Goal: Task Accomplishment & Management: Manage account settings

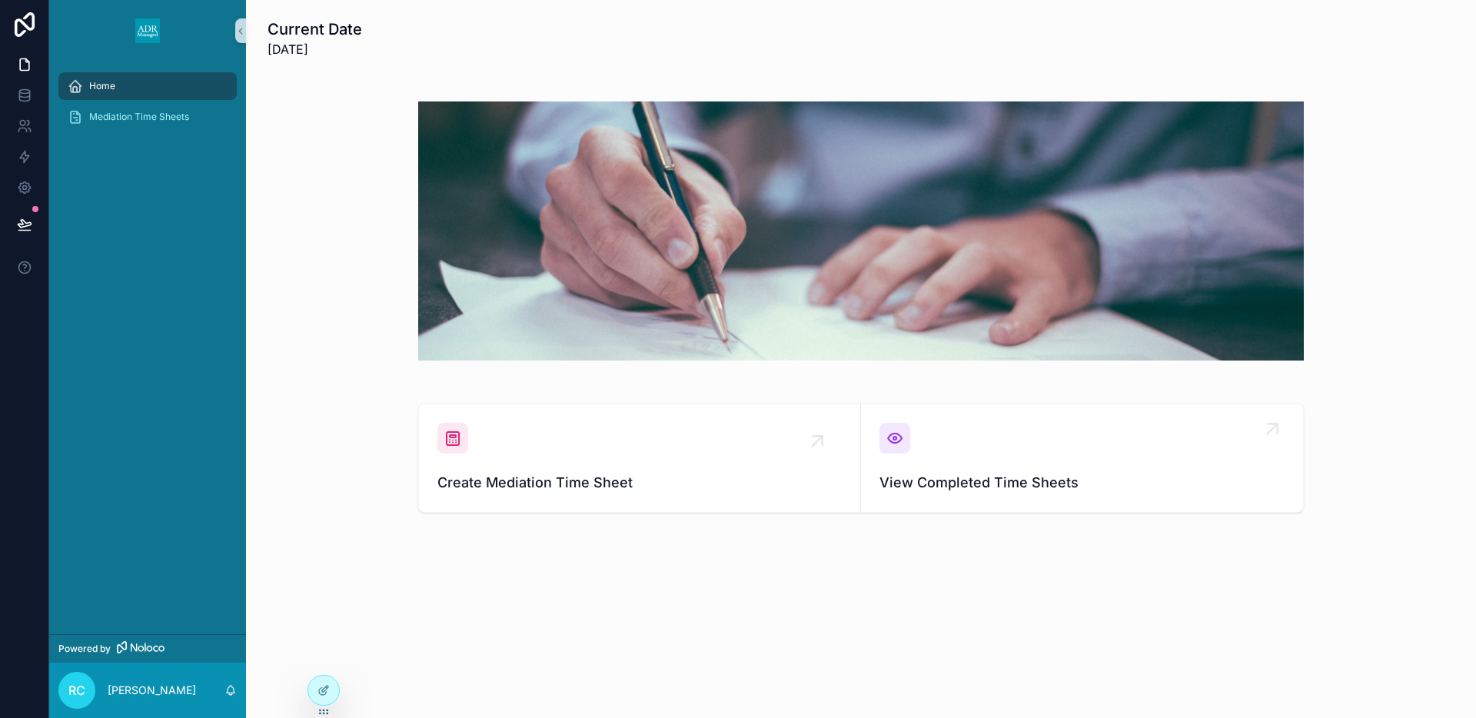
click at [942, 433] on div "View Completed Time Sheets" at bounding box center [1081, 458] width 405 height 71
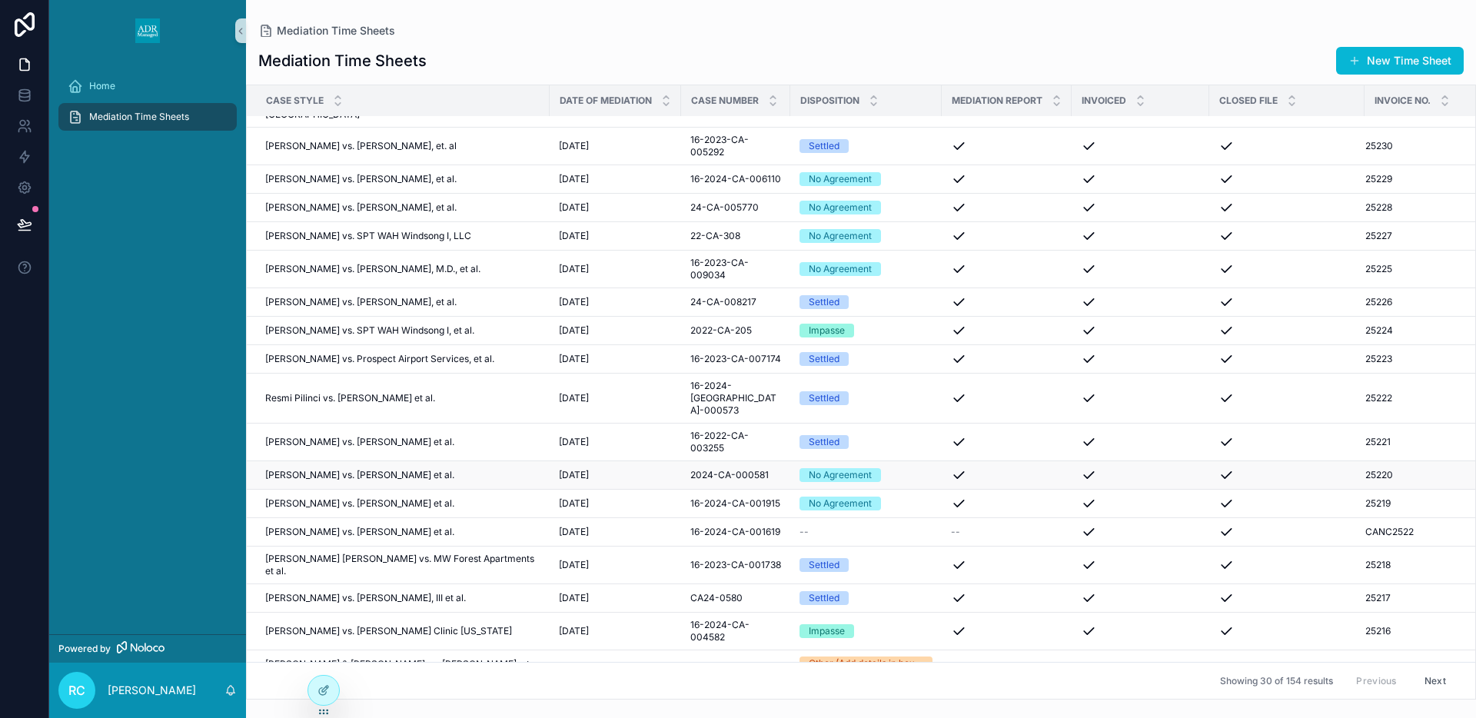
scroll to position [415, 0]
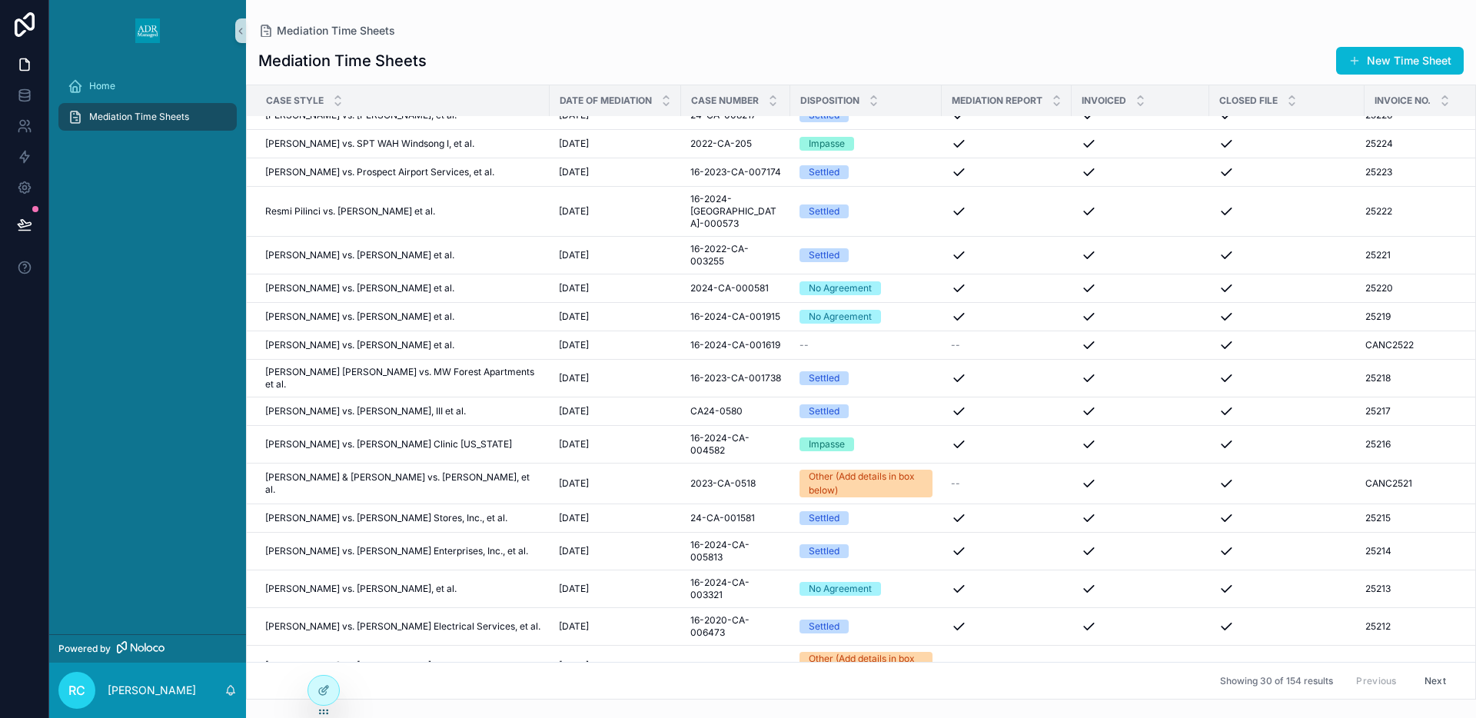
click at [1430, 678] on button "Next" at bounding box center [1435, 681] width 43 height 24
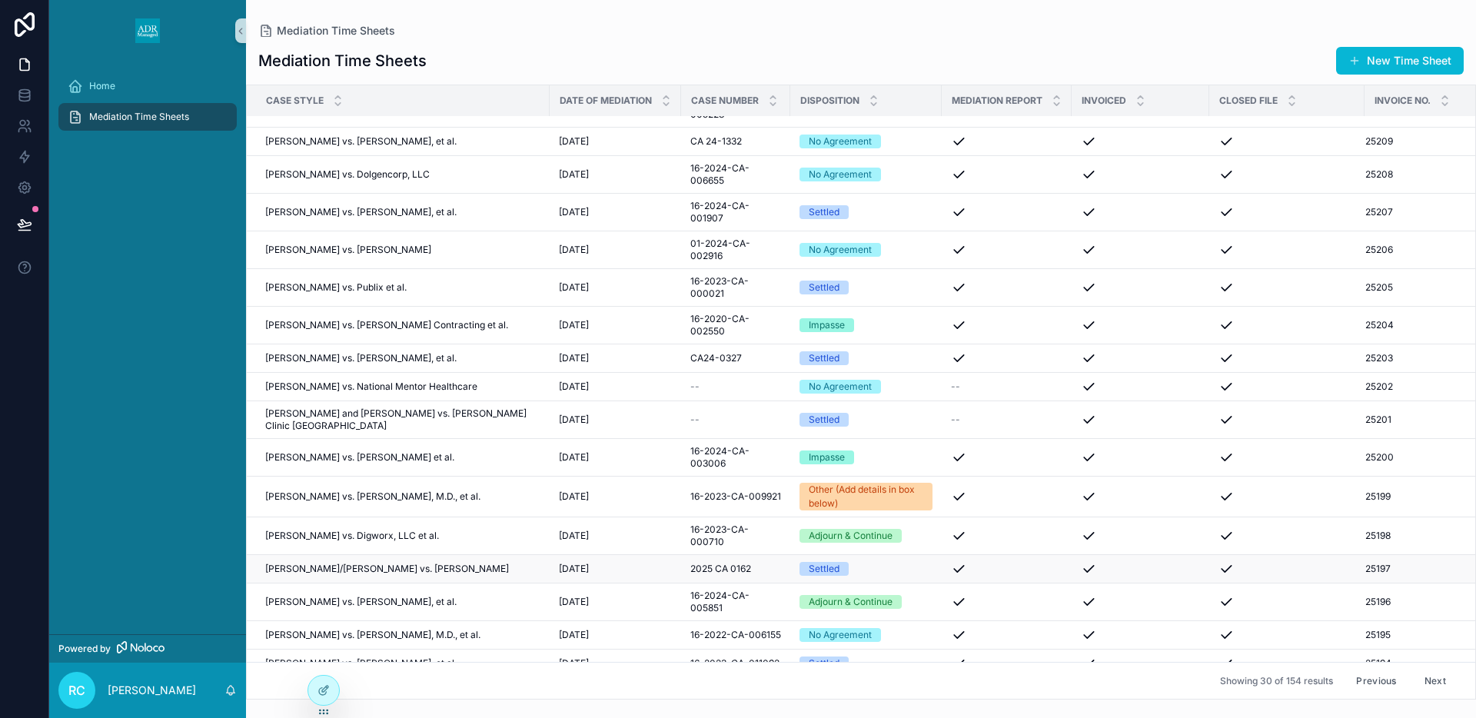
scroll to position [29, 0]
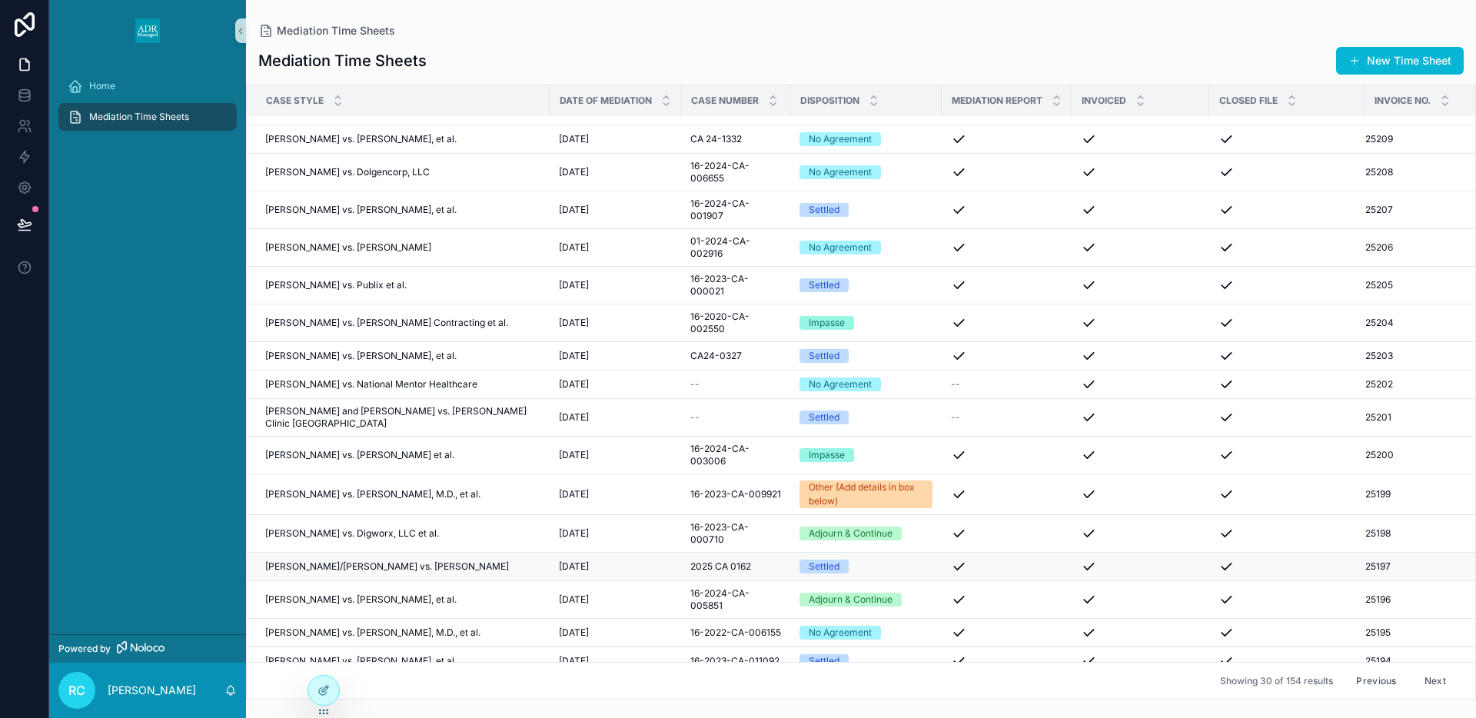
click at [477, 560] on span "[PERSON_NAME]/[PERSON_NAME] vs. [PERSON_NAME]" at bounding box center [387, 566] width 244 height 12
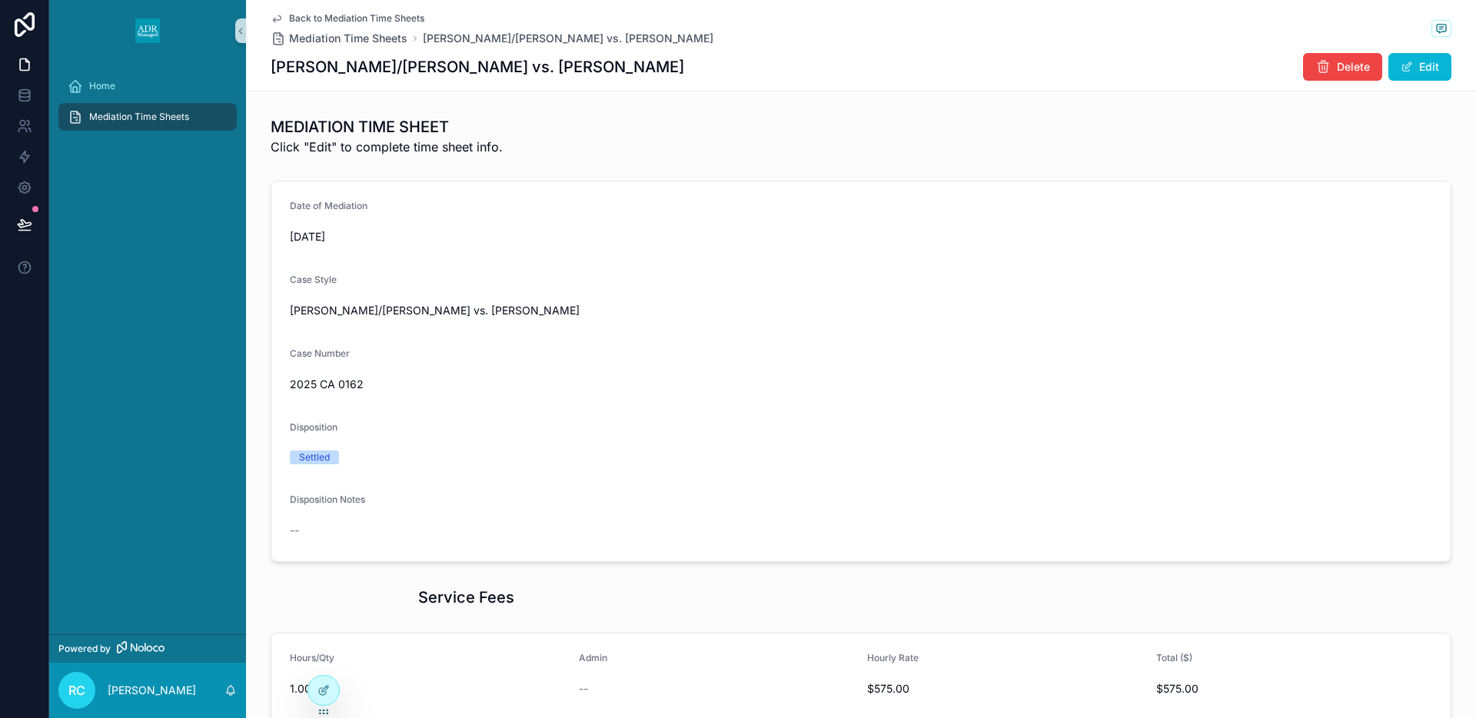
click at [138, 116] on span "Mediation Time Sheets" at bounding box center [139, 117] width 100 height 12
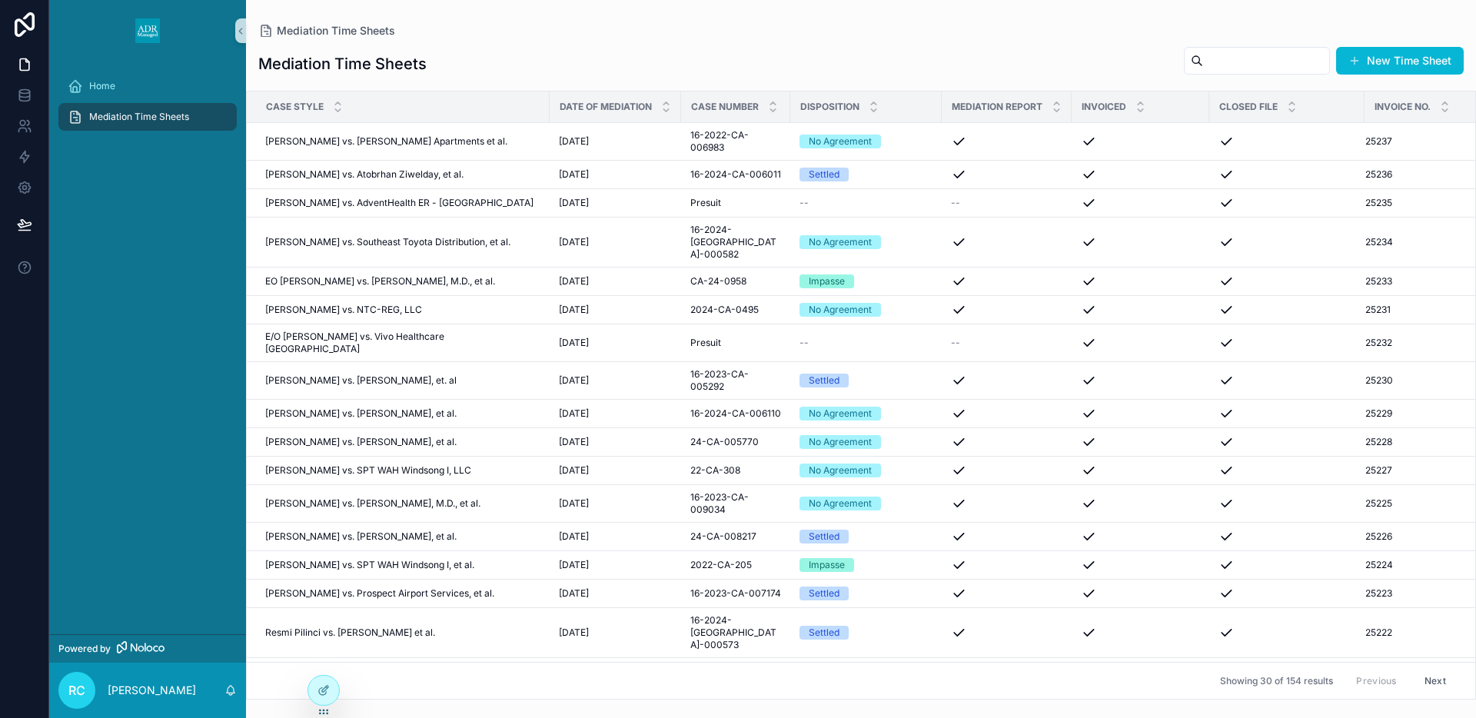
click at [1211, 61] on input "scrollable content" at bounding box center [1266, 61] width 126 height 22
type input "*****"
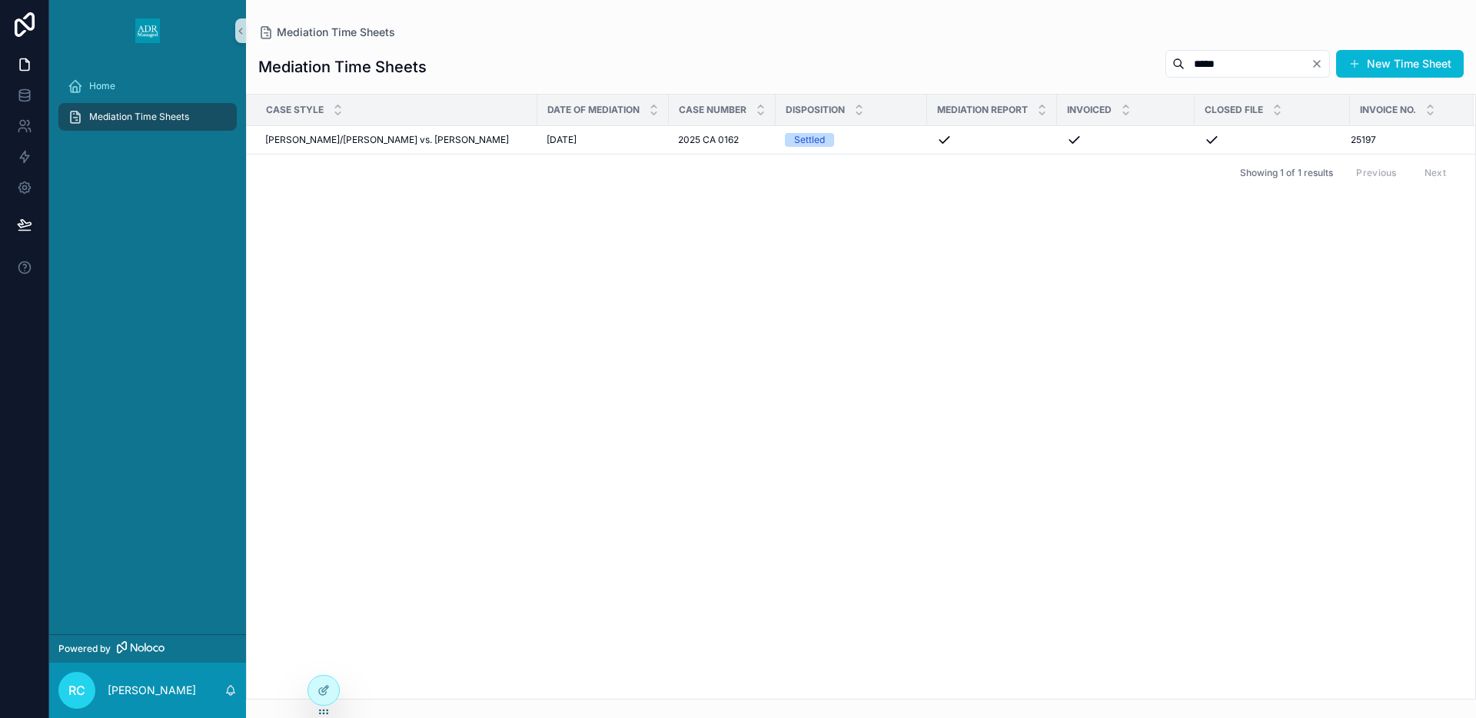
click at [1314, 64] on icon "Clear" at bounding box center [1317, 64] width 12 height 12
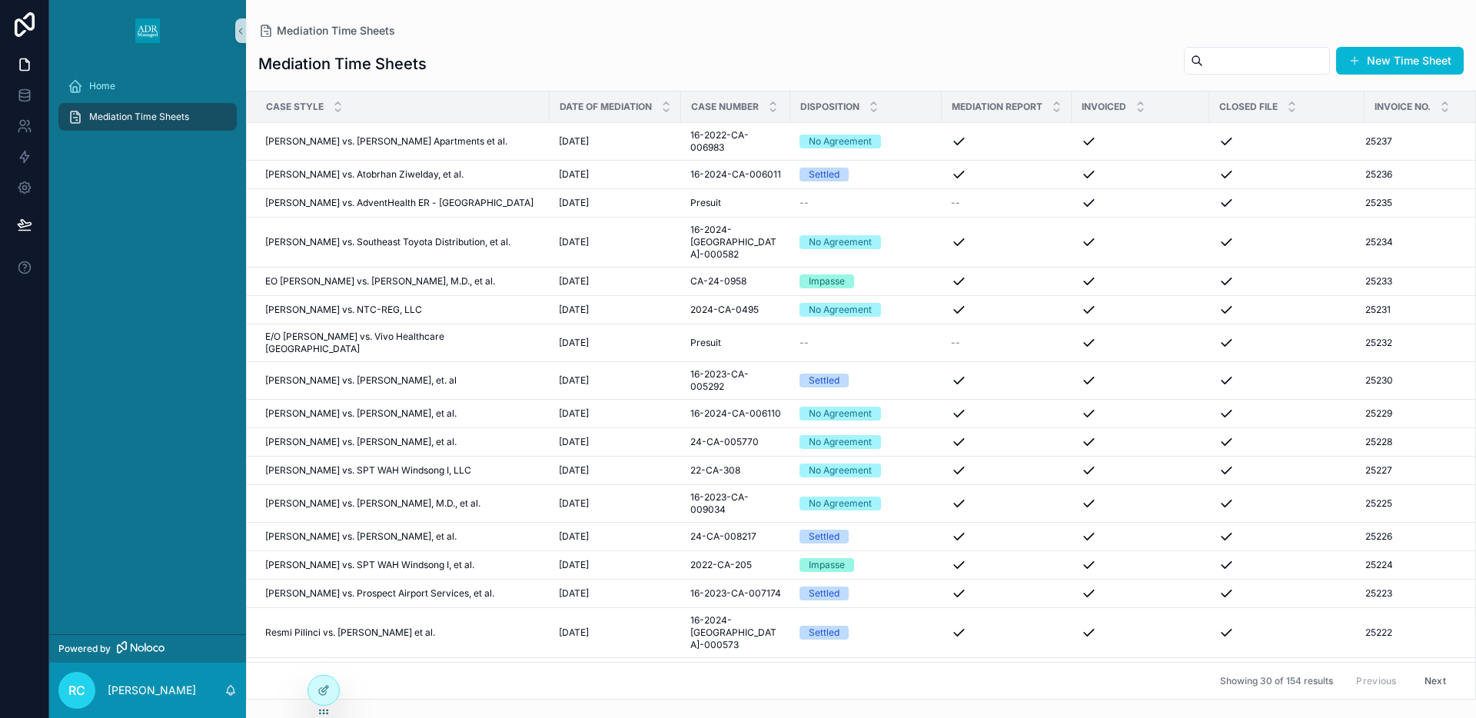
click at [115, 119] on span "Mediation Time Sheets" at bounding box center [139, 117] width 100 height 12
